Goal: Find specific page/section: Find specific page/section

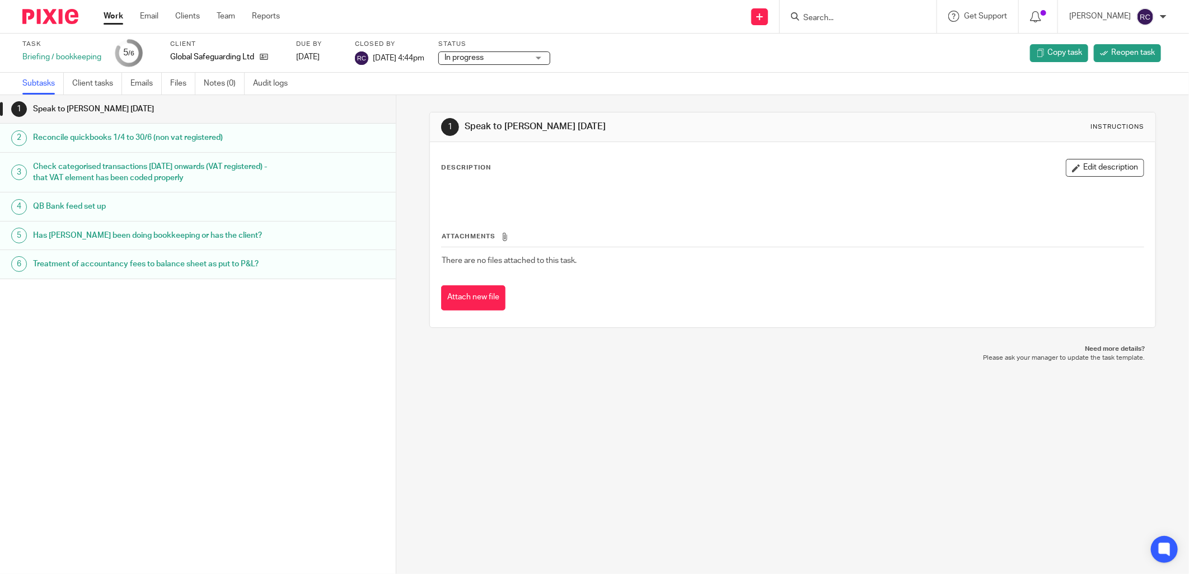
click at [814, 10] on form at bounding box center [861, 17] width 119 height 14
click at [806, 16] on input "Search" at bounding box center [852, 18] width 101 height 10
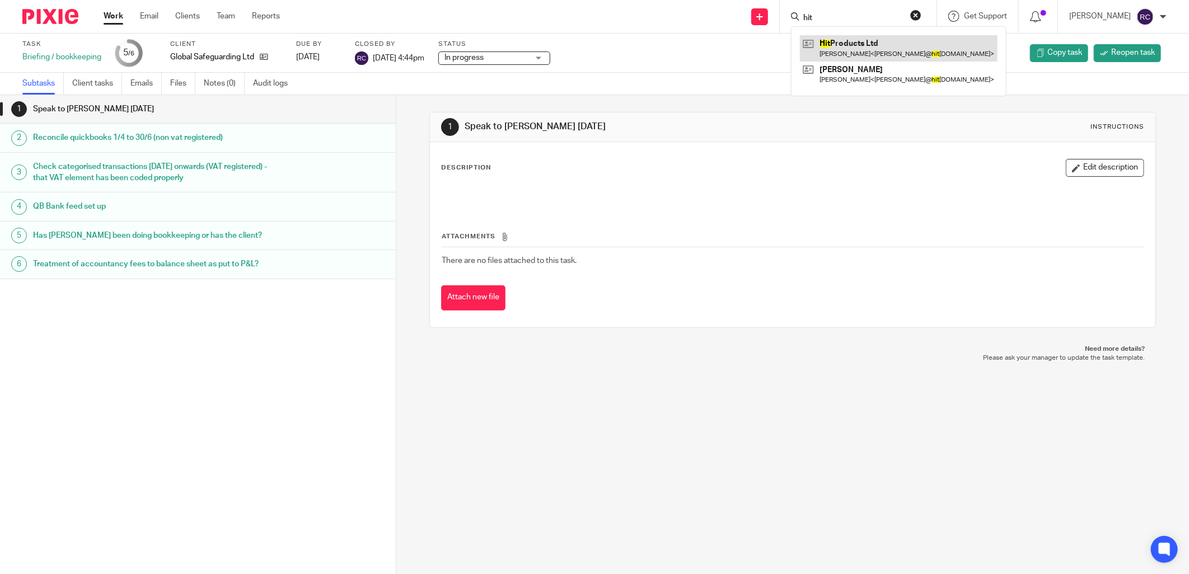
type input "hit"
click at [838, 45] on link at bounding box center [899, 48] width 198 height 26
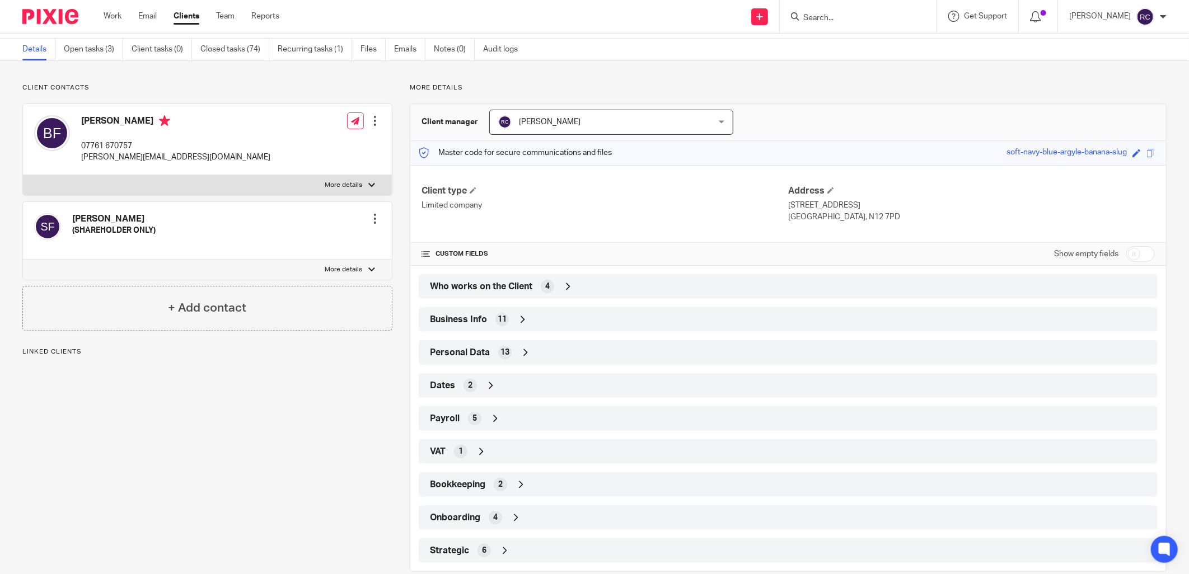
scroll to position [56, 0]
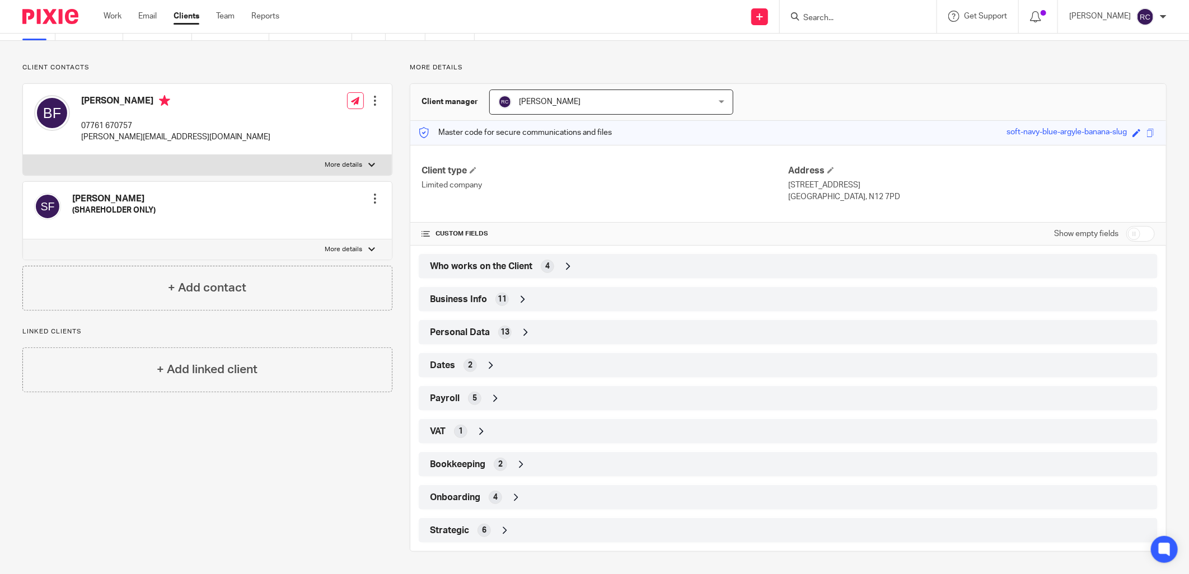
click at [474, 498] on span "Onboarding" at bounding box center [455, 498] width 50 height 12
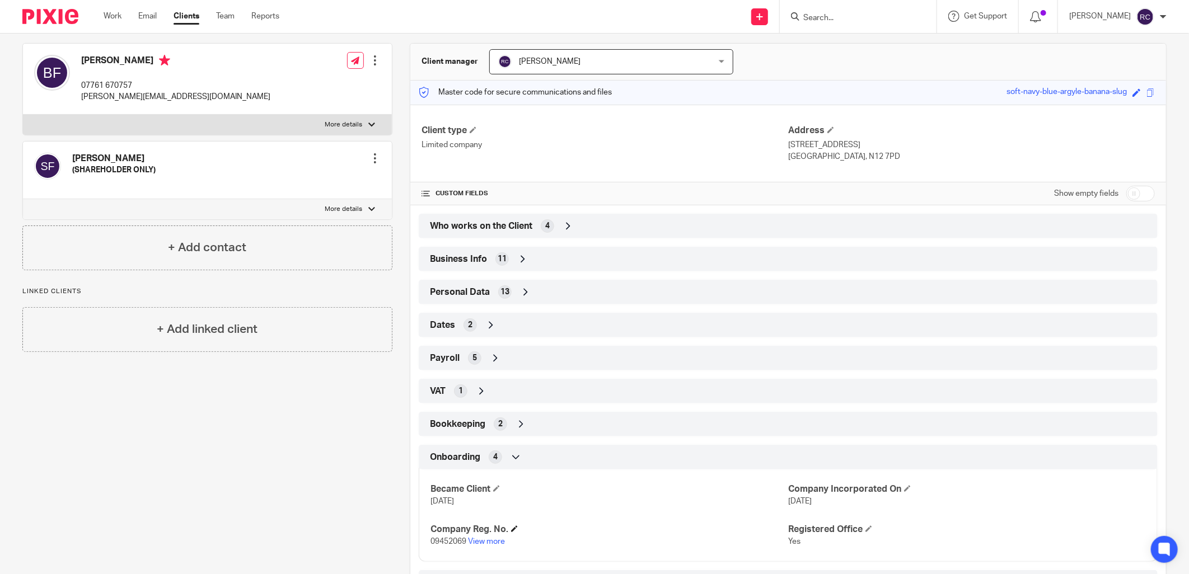
scroll to position [148, 0]
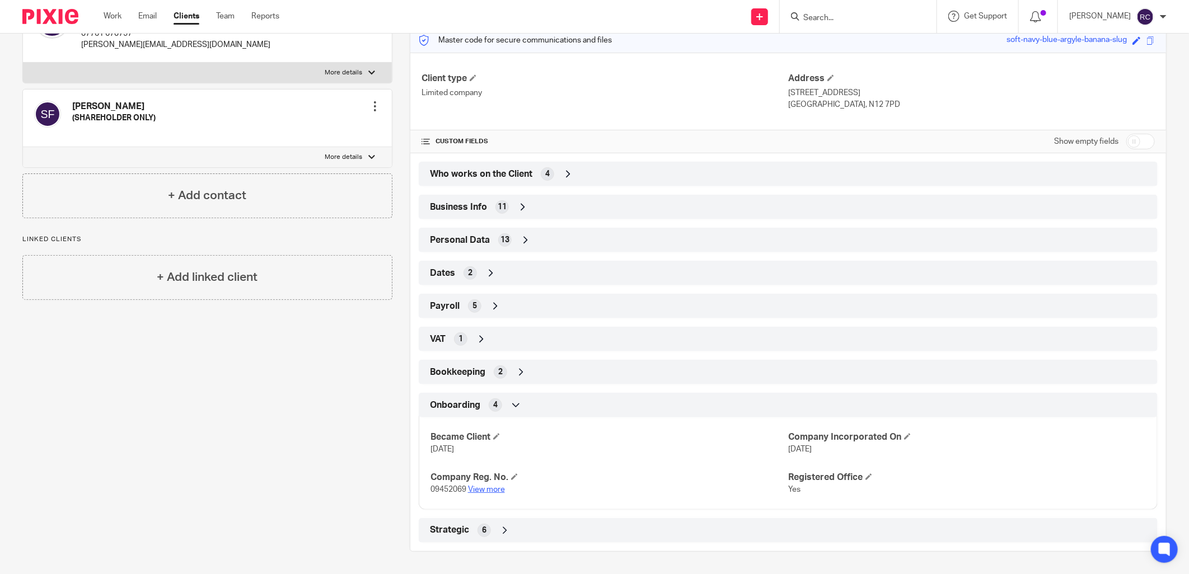
click at [481, 490] on link "View more" at bounding box center [486, 490] width 37 height 8
